Goal: Information Seeking & Learning: Learn about a topic

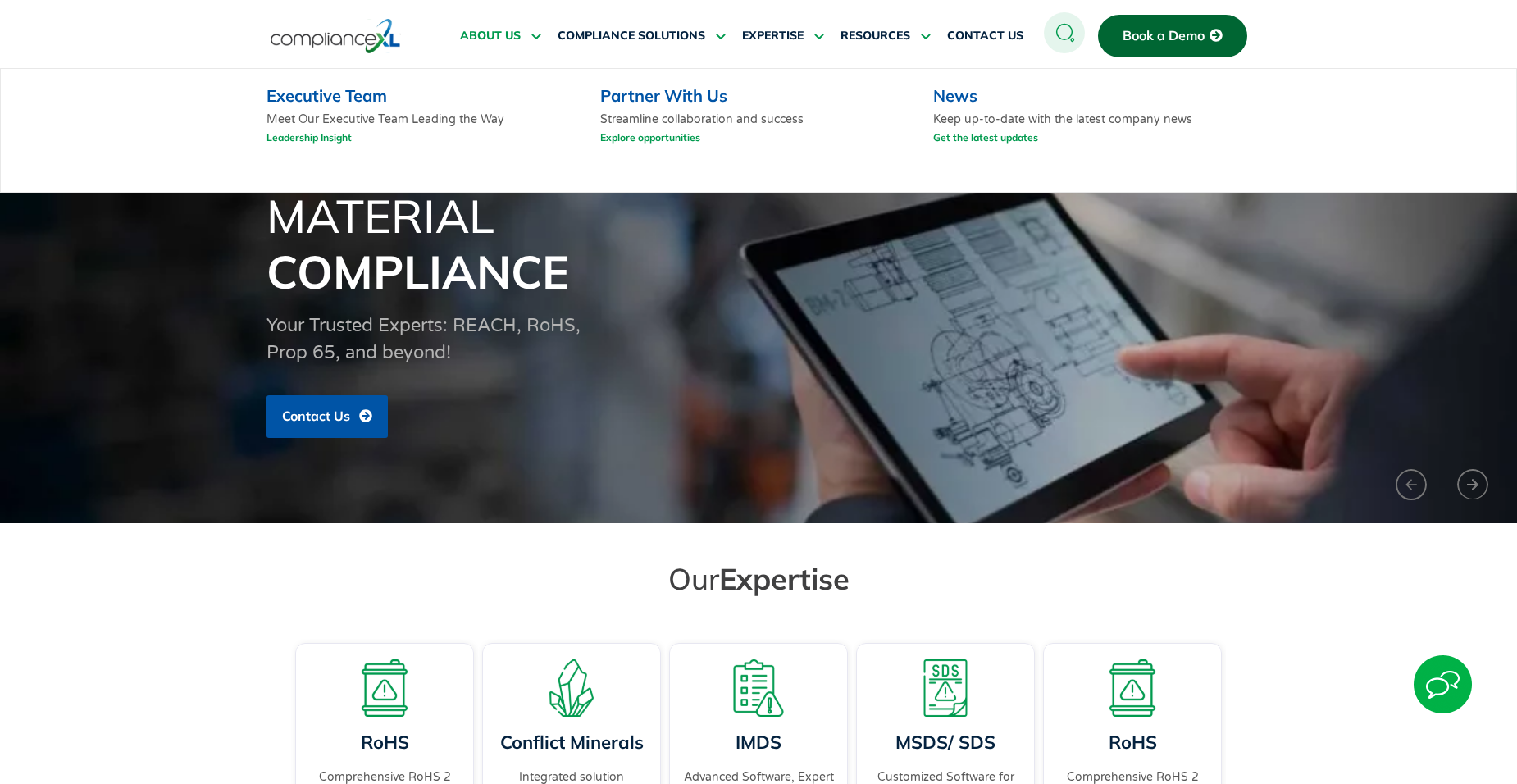
click at [501, 31] on span "ABOUT US" at bounding box center [490, 36] width 61 height 14
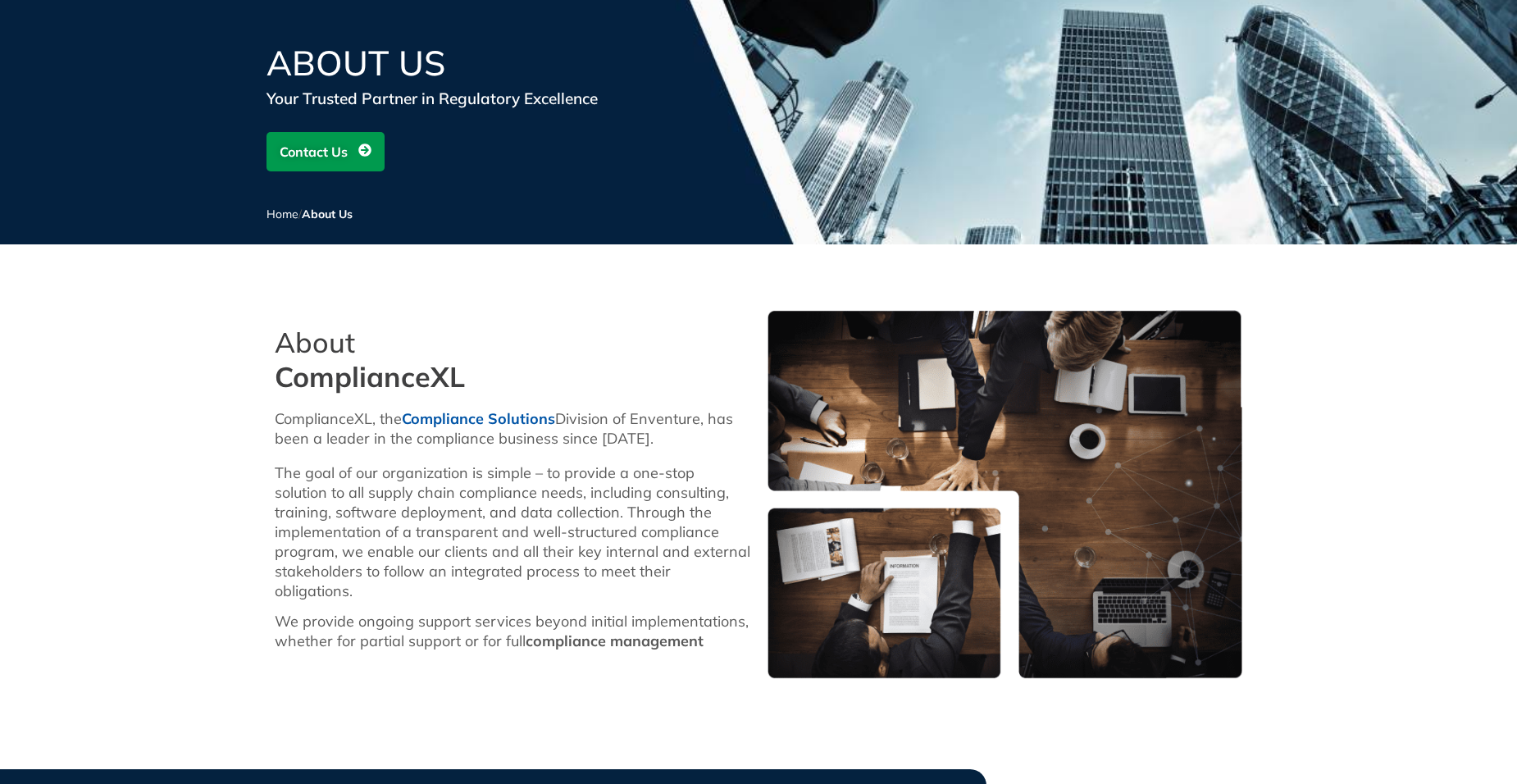
scroll to position [164, 0]
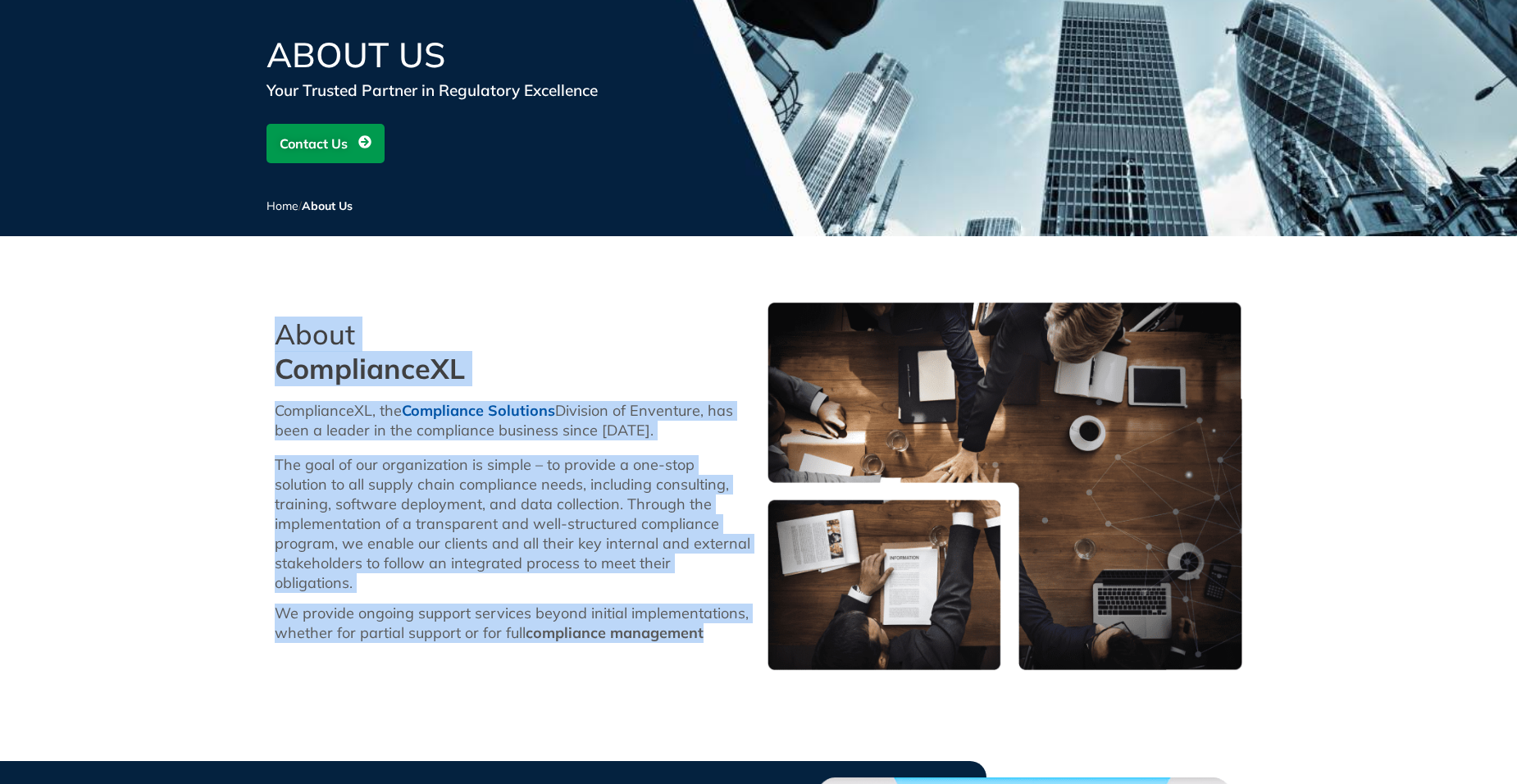
drag, startPoint x: 241, startPoint y: 357, endPoint x: 714, endPoint y: 678, distance: 571.6
click at [714, 678] on section "About ComplianceXL ComplianceXL, the Compliance Solutions Division of Enventure…" at bounding box center [758, 486] width 1517 height 385
copy div "About ComplianceXL ComplianceXL, the Compliance Solutions Division of Enventure…"
